Goal: Check status: Check status

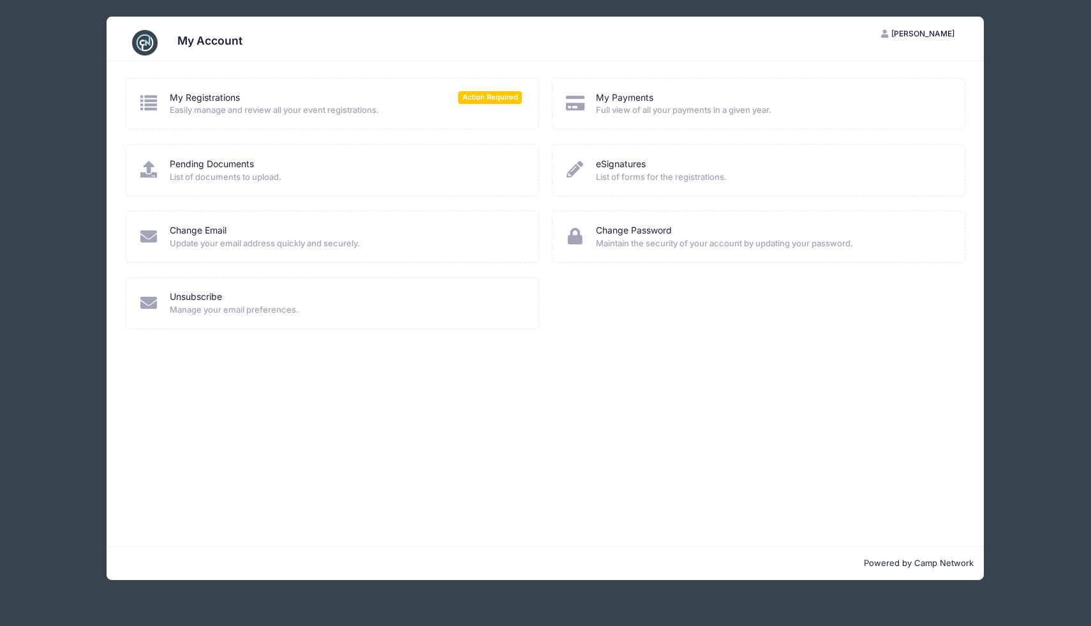
click at [270, 107] on span "Easily manage and review all your event registrations." at bounding box center [346, 110] width 352 height 13
click at [200, 98] on link "My Registrations" at bounding box center [205, 97] width 70 height 13
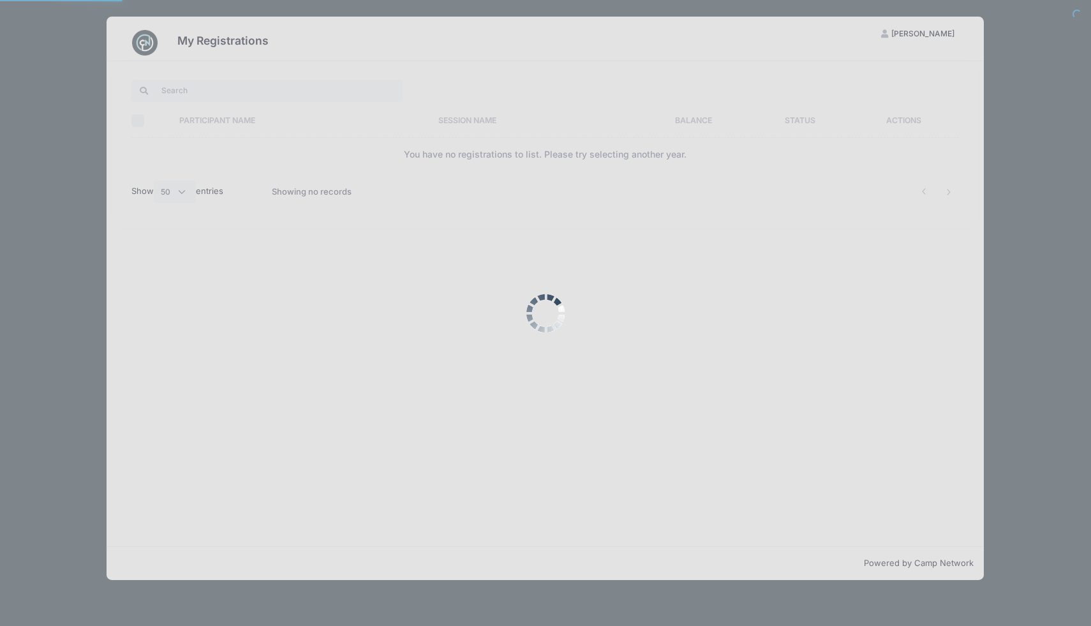
select select "50"
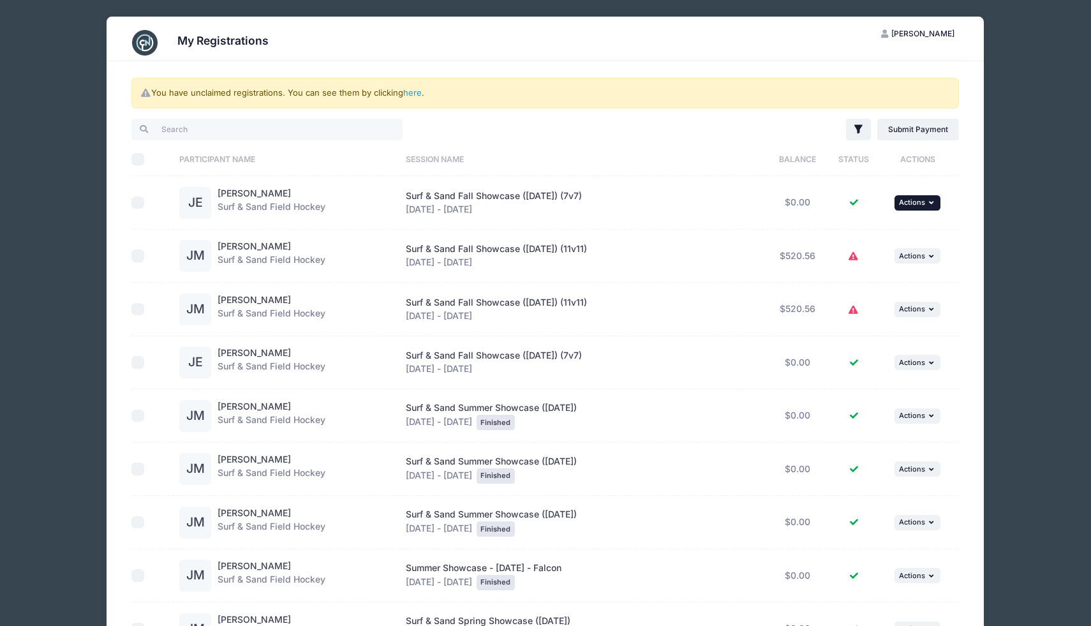
click at [933, 200] on icon "button" at bounding box center [933, 202] width 8 height 7
click at [881, 228] on link "View Registration" at bounding box center [876, 231] width 115 height 24
